Goal: Transaction & Acquisition: Purchase product/service

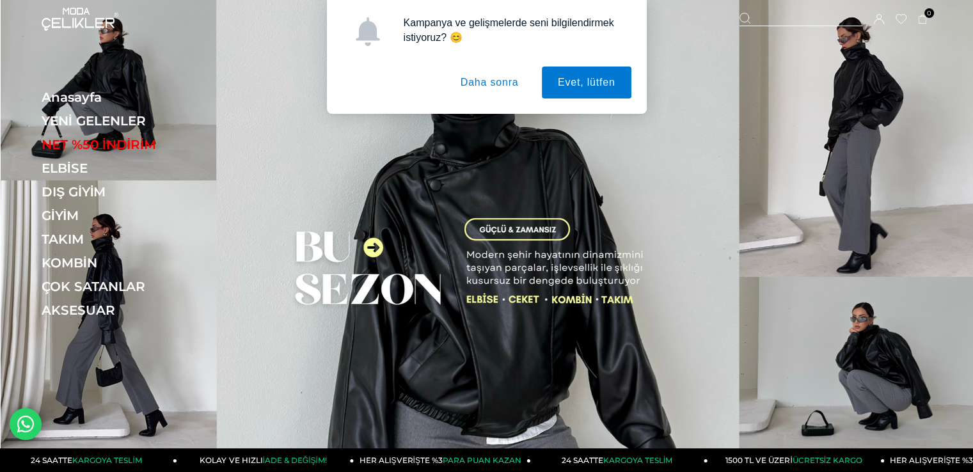
click at [484, 85] on button "Daha sonra" at bounding box center [490, 83] width 90 height 32
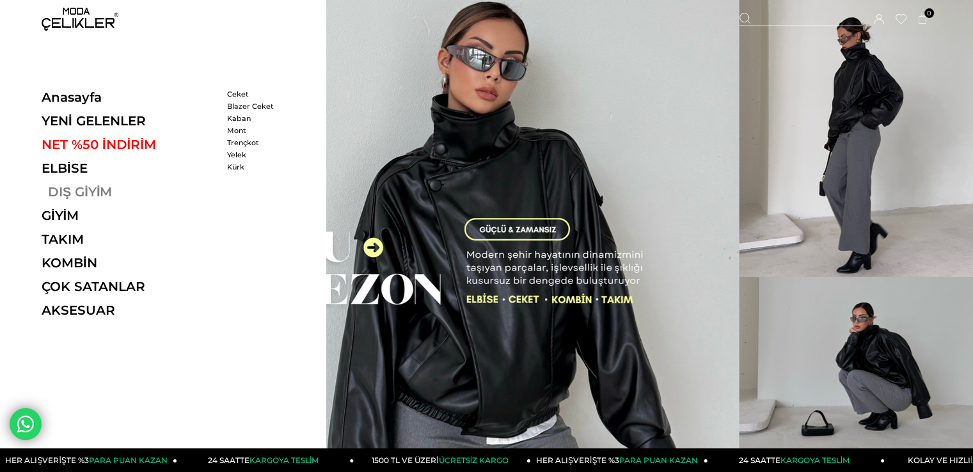
click at [112, 191] on link "DIŞ GİYİM" at bounding box center [130, 191] width 176 height 15
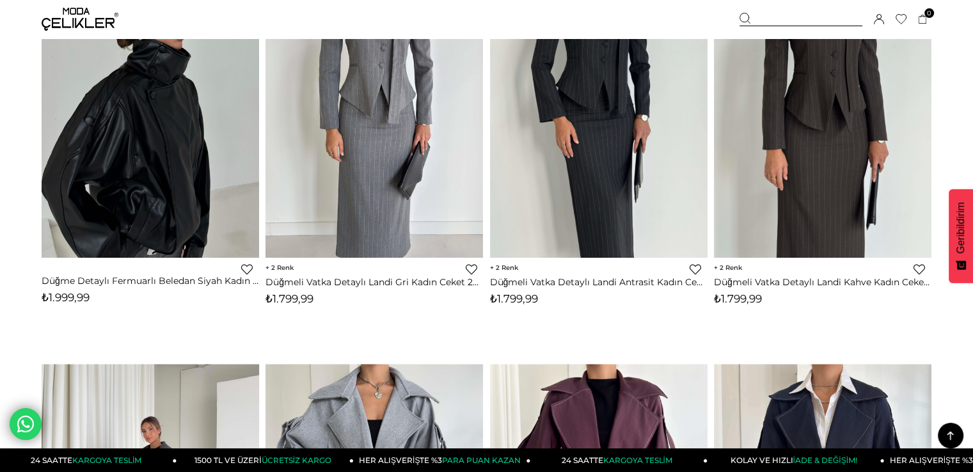
scroll to position [1765, 0]
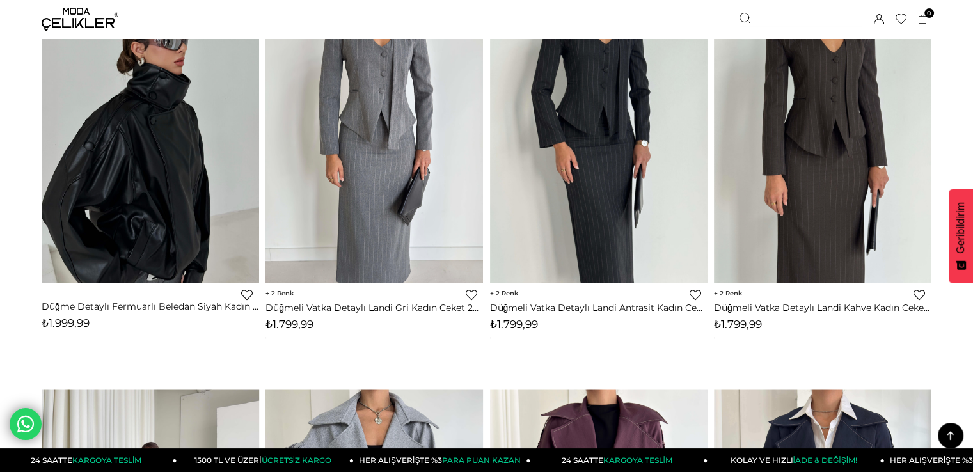
click at [167, 168] on div at bounding box center [151, 138] width 1088 height 289
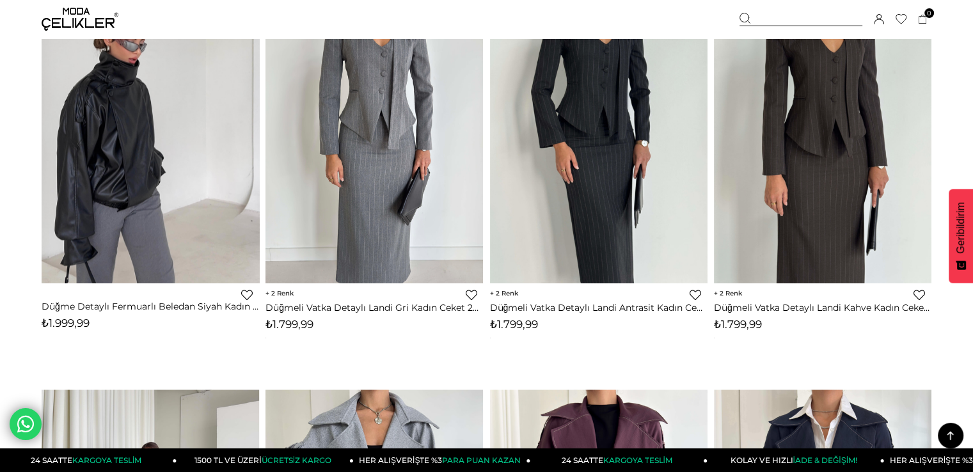
click at [138, 154] on img at bounding box center [150, 138] width 217 height 290
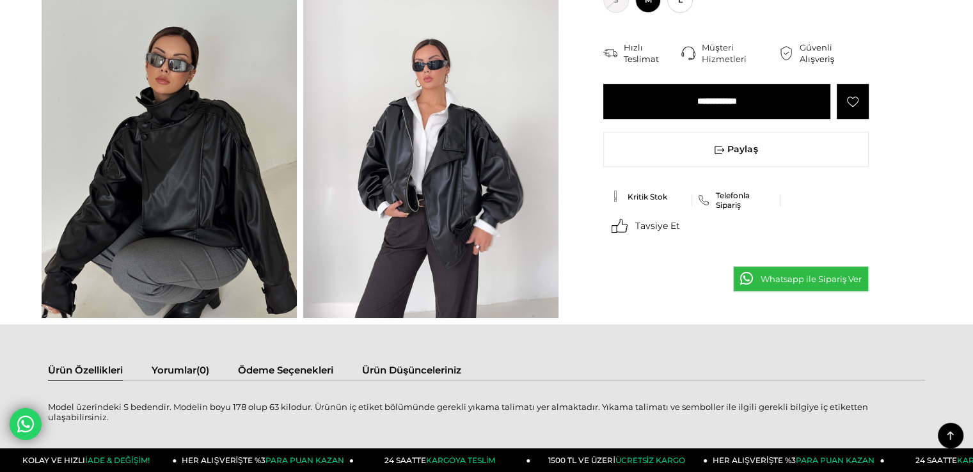
scroll to position [613, 0]
